Goal: Navigation & Orientation: Find specific page/section

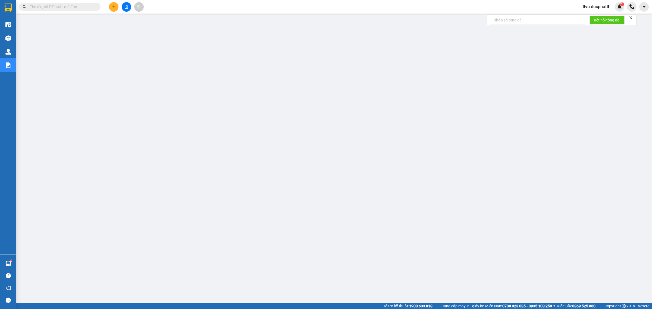
click at [69, 8] on input "text" at bounding box center [62, 7] width 64 height 6
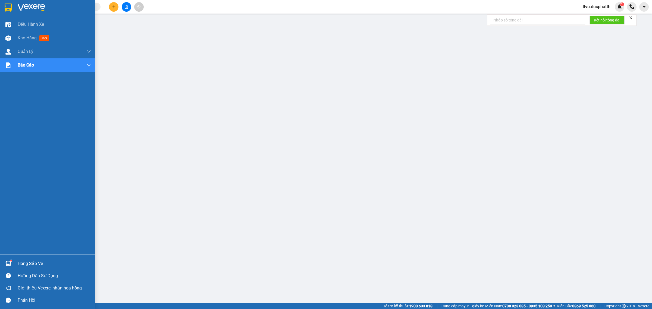
click at [7, 9] on img at bounding box center [8, 8] width 7 height 8
